Goal: Transaction & Acquisition: Book appointment/travel/reservation

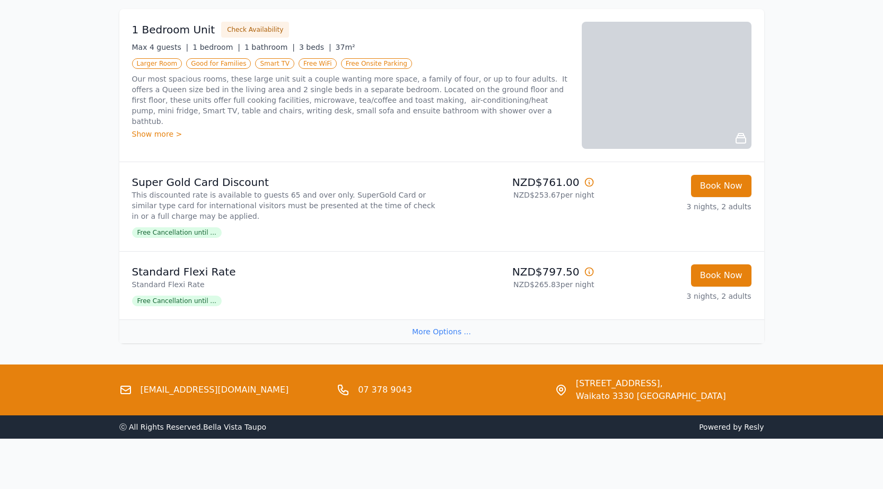
scroll to position [1171, 0]
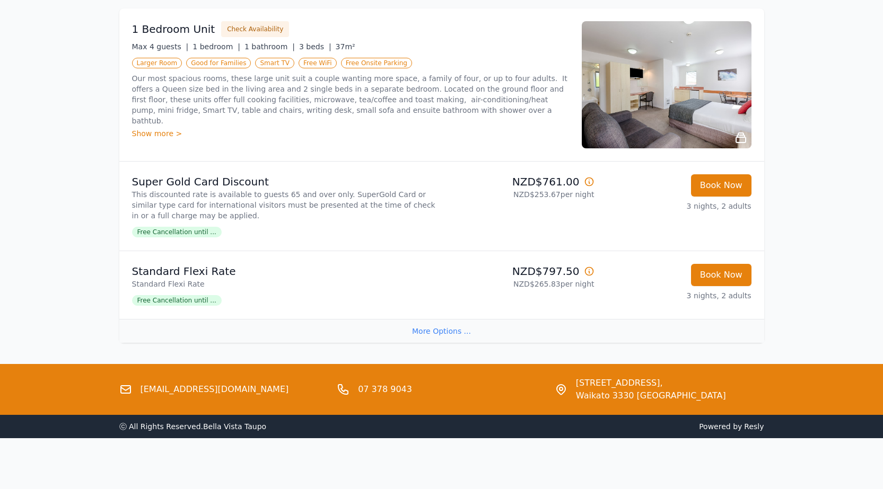
click at [440, 329] on div "More Options ..." at bounding box center [441, 331] width 645 height 24
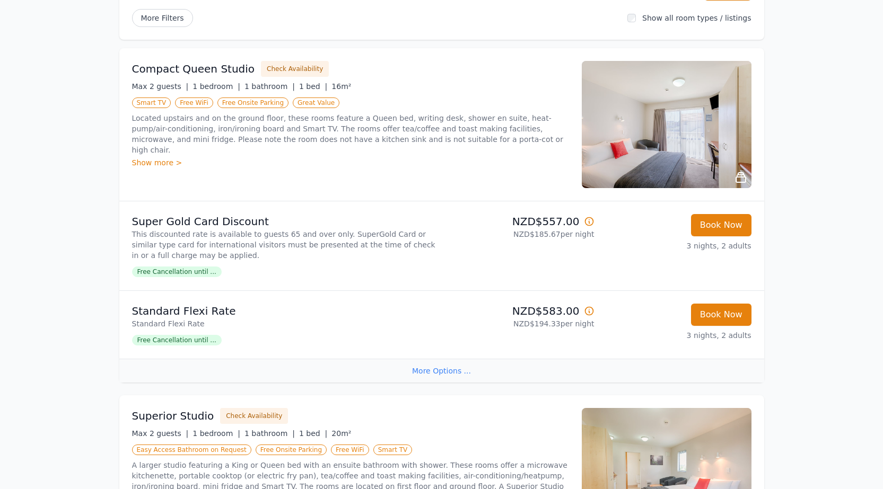
scroll to position [0, 0]
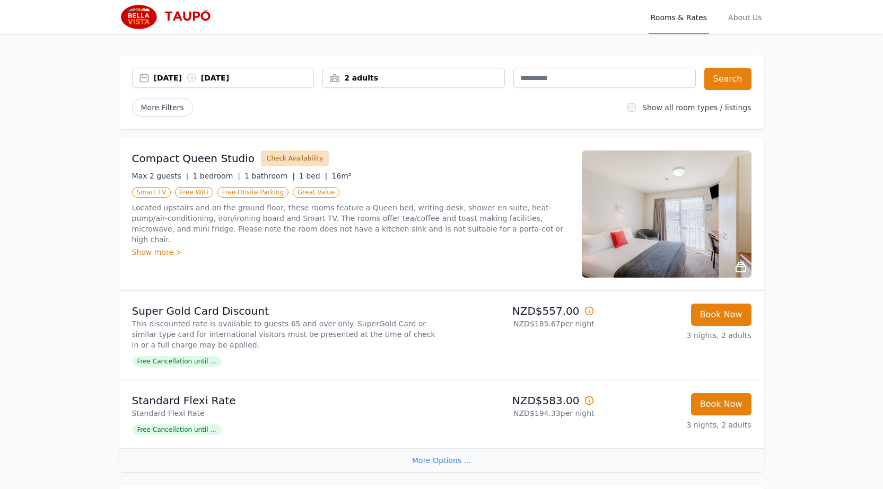
click at [281, 154] on button "Check Availability" at bounding box center [295, 159] width 68 height 16
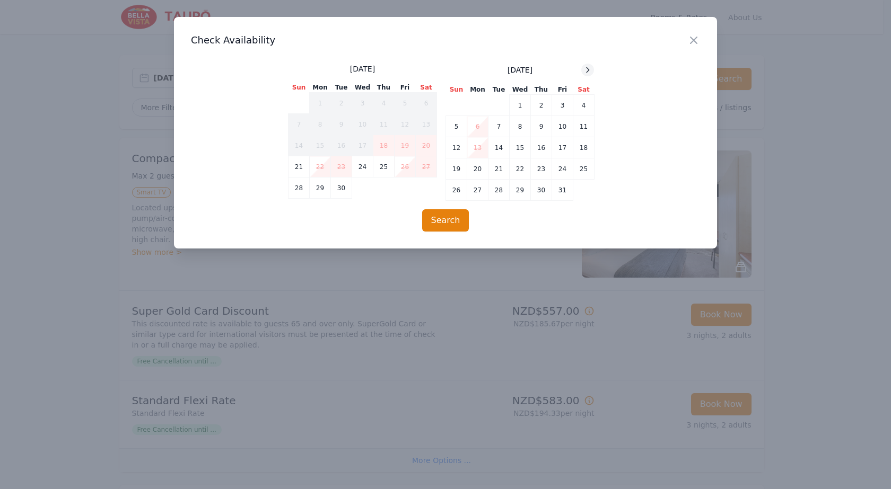
click at [589, 66] on icon at bounding box center [587, 70] width 8 height 8
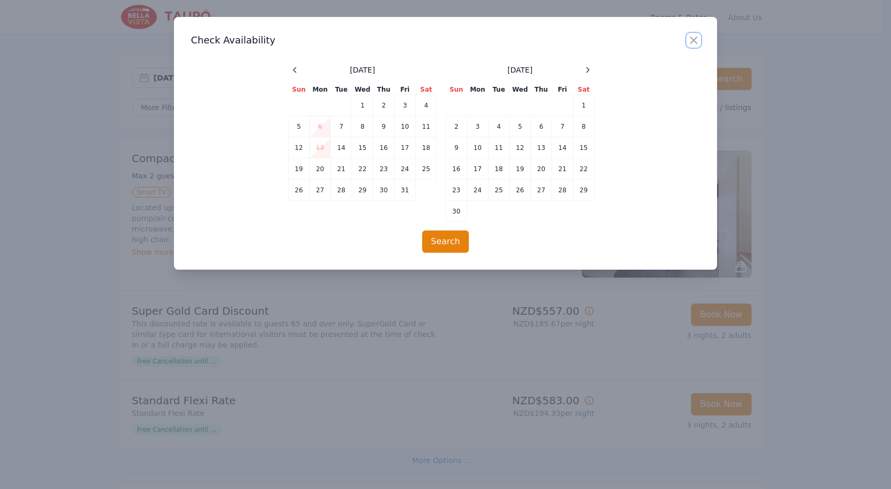
drag, startPoint x: 690, startPoint y: 37, endPoint x: 696, endPoint y: 41, distance: 7.6
click at [690, 38] on icon "button" at bounding box center [693, 40] width 13 height 13
